Goal: Task Accomplishment & Management: Use online tool/utility

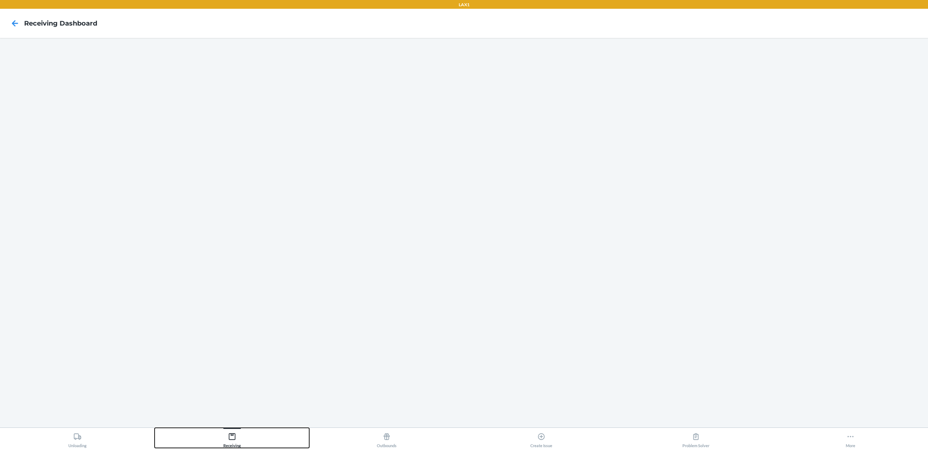
click at [232, 436] on icon at bounding box center [232, 437] width 8 height 8
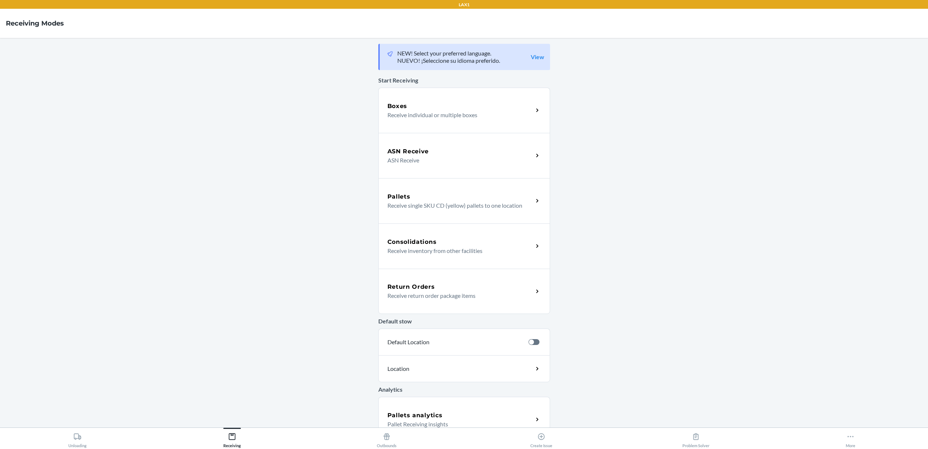
click at [449, 85] on div "Start Receiving Boxes Receive individual or multiple boxes ASN Receive ASN Rece…" at bounding box center [464, 193] width 172 height 241
click at [449, 100] on div "Boxes Receive individual or multiple boxes" at bounding box center [464, 110] width 172 height 45
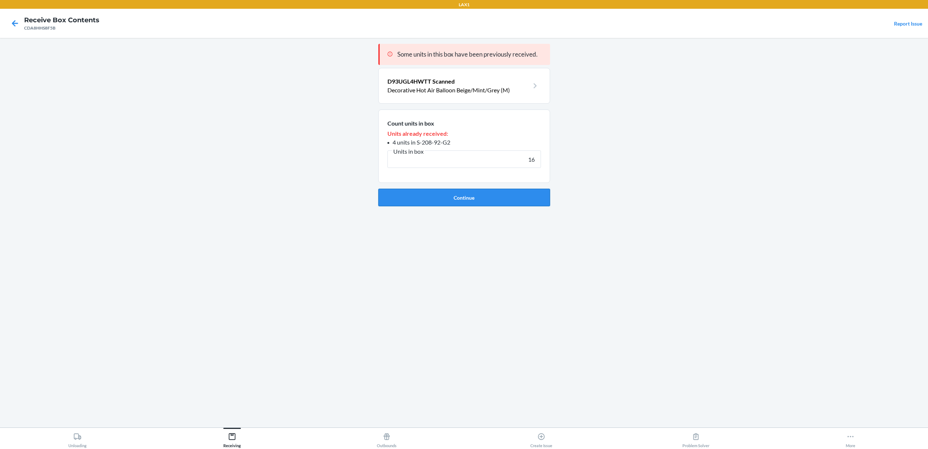
type input "16"
click at [499, 202] on button "Continue" at bounding box center [464, 198] width 172 height 18
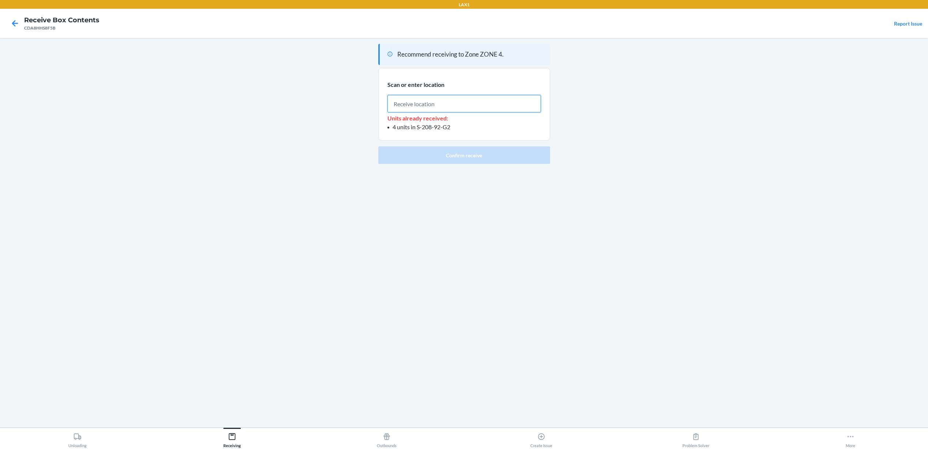
click at [504, 106] on input "text" at bounding box center [463, 104] width 153 height 18
paste input "S-168-55-C1"
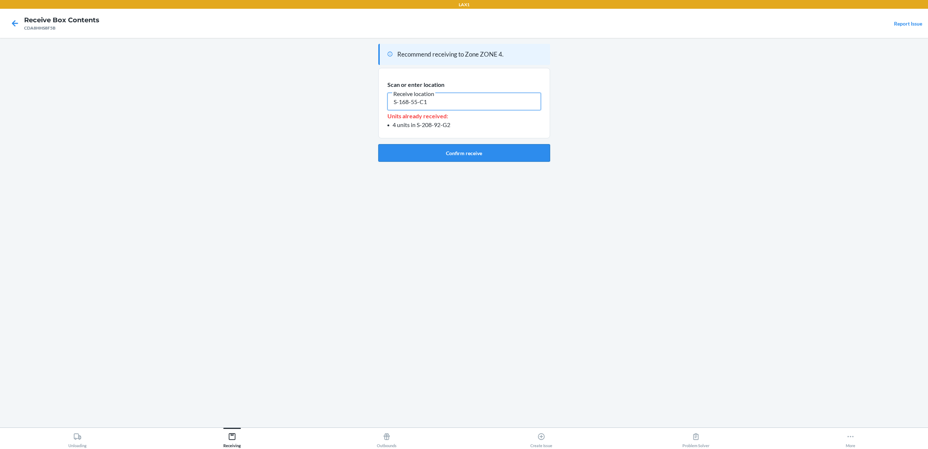
type input "S-168-55-C1"
click at [453, 156] on button "Confirm receive" at bounding box center [464, 153] width 172 height 18
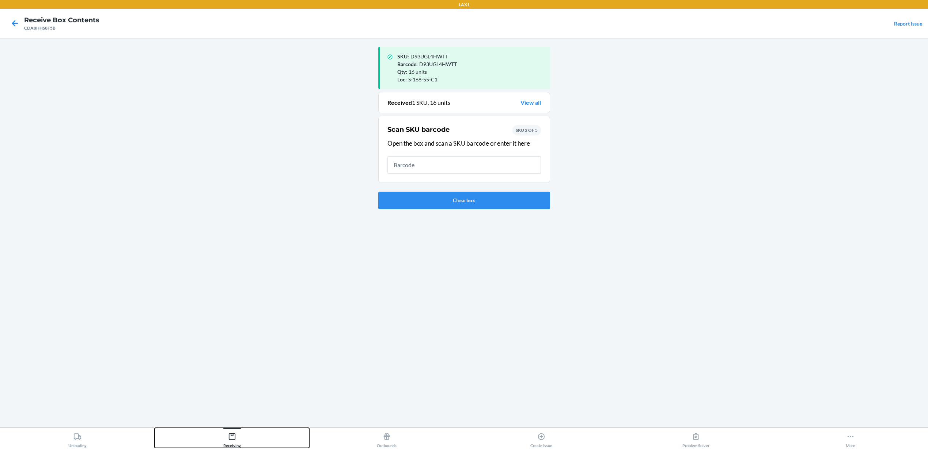
click at [240, 445] on button "Receiving" at bounding box center [232, 438] width 155 height 20
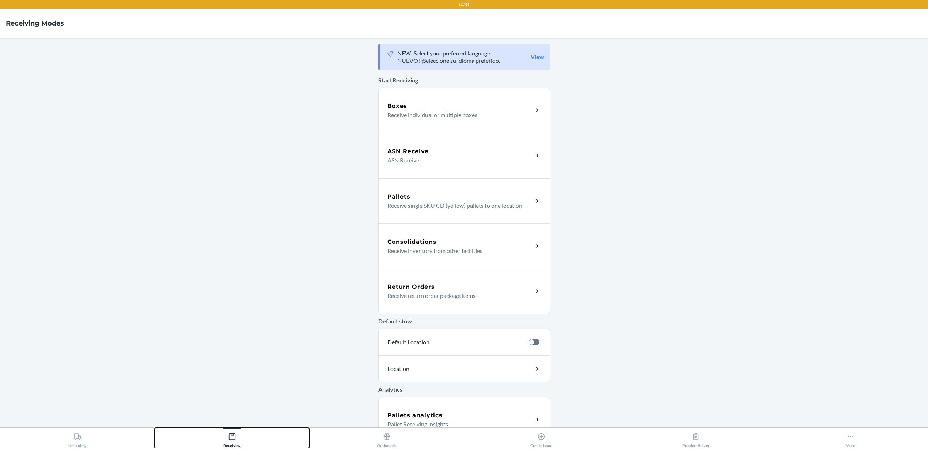
scroll to position [60, 0]
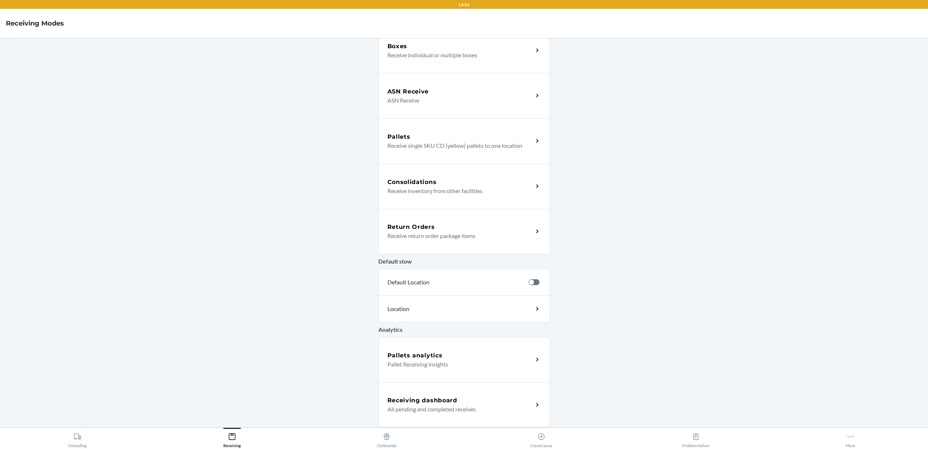
click at [449, 419] on div "Receiving dashboard All pending and completed receives" at bounding box center [464, 405] width 172 height 45
